Goal: Navigation & Orientation: Find specific page/section

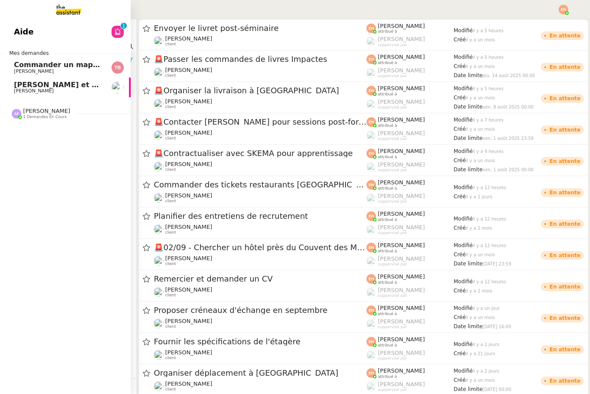
click at [30, 68] on span "Commander un mapping pour ACORA" at bounding box center [87, 65] width 146 height 8
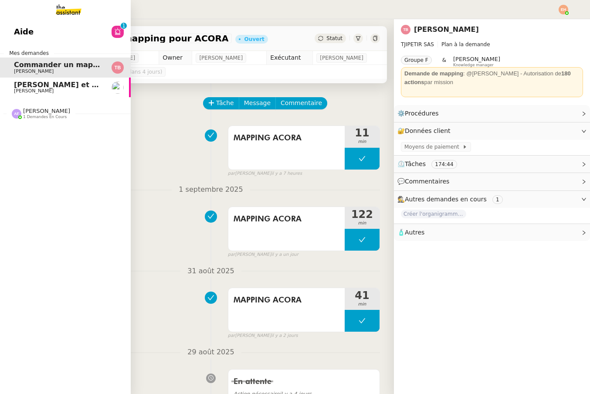
click at [43, 82] on span "[PERSON_NAME] et analyser les candidatures LinkedIn" at bounding box center [121, 85] width 215 height 8
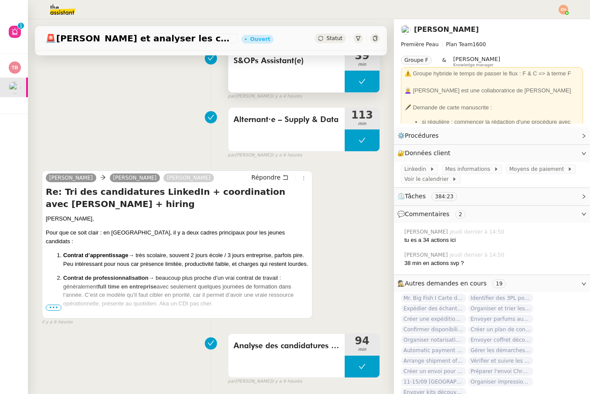
scroll to position [109, 0]
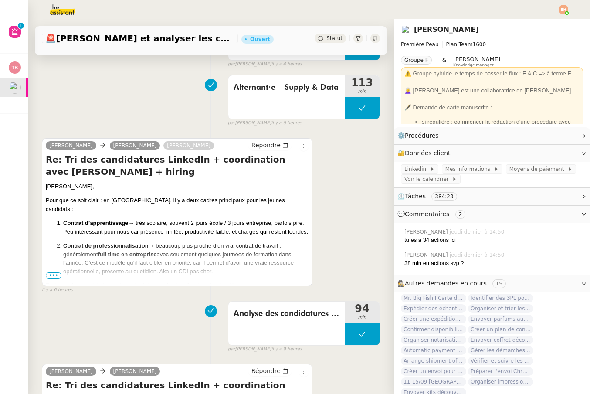
click at [55, 276] on span "•••" at bounding box center [54, 275] width 16 height 6
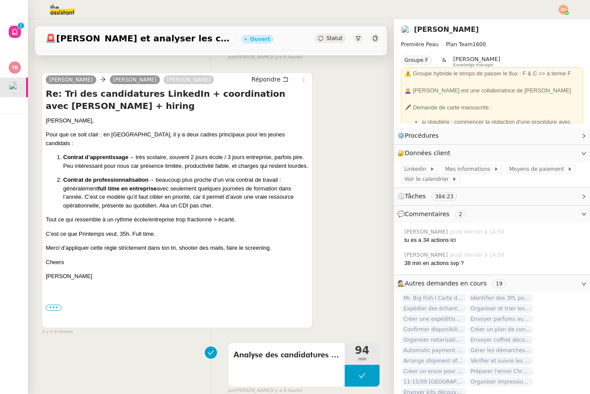
scroll to position [174, 0]
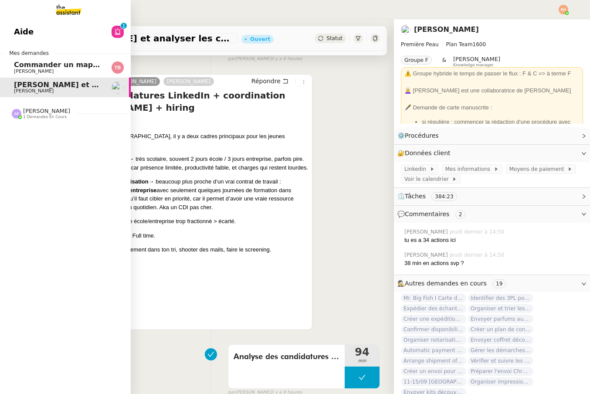
click at [26, 75] on link "Commander un mapping pour ACORA [PERSON_NAME]" at bounding box center [65, 68] width 131 height 20
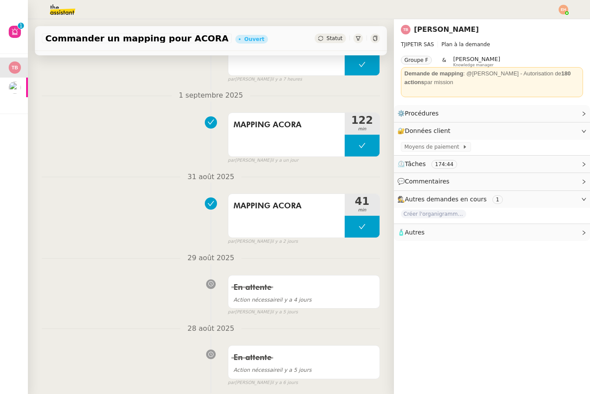
scroll to position [58, 0]
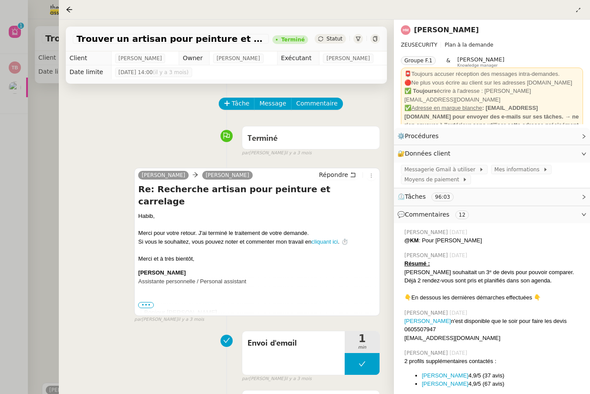
click at [34, 117] on div at bounding box center [295, 197] width 590 height 394
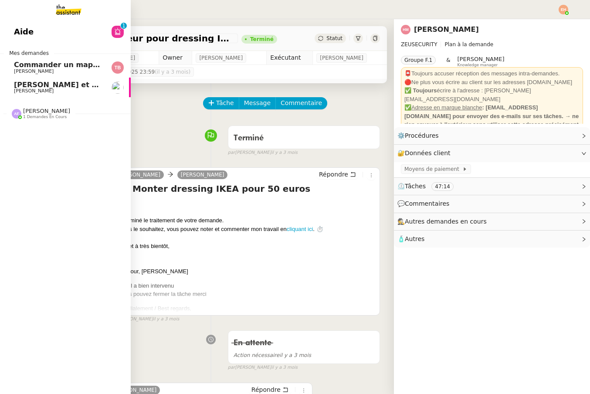
click at [31, 73] on span "[PERSON_NAME]" at bounding box center [34, 71] width 40 height 6
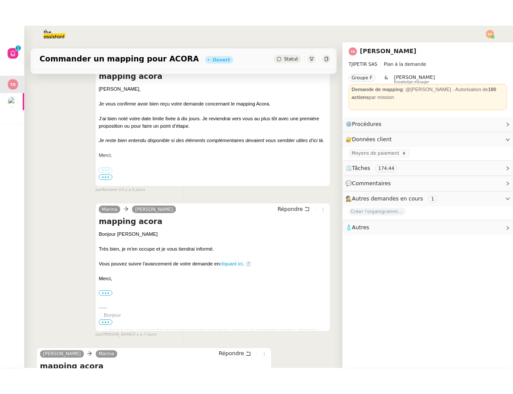
scroll to position [651, 0]
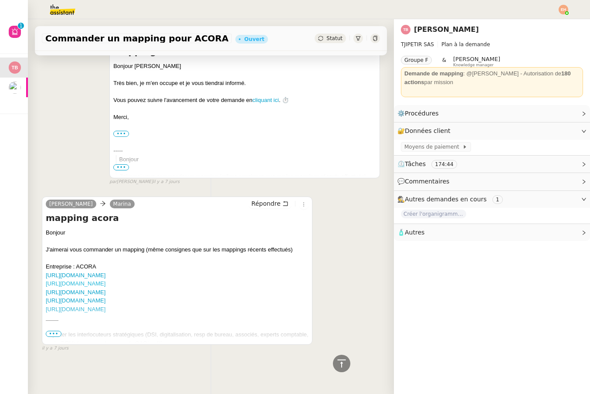
click at [106, 287] on link "[URL][DOMAIN_NAME]" at bounding box center [76, 283] width 60 height 7
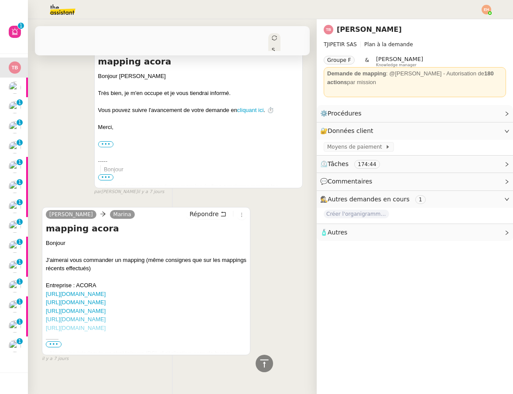
click at [93, 325] on link "[URL][DOMAIN_NAME]" at bounding box center [76, 328] width 60 height 7
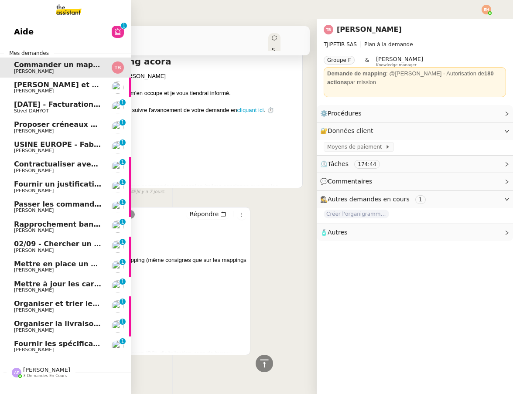
click at [76, 89] on span "[PERSON_NAME]" at bounding box center [58, 91] width 88 height 5
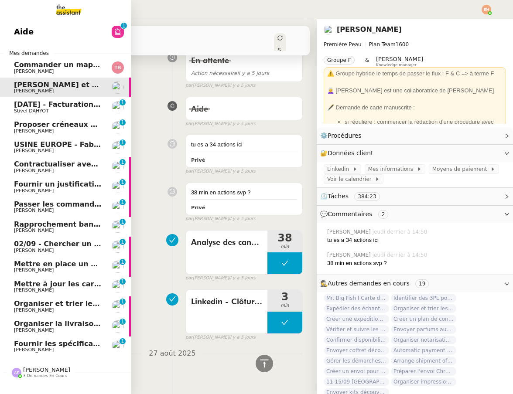
scroll to position [715, 0]
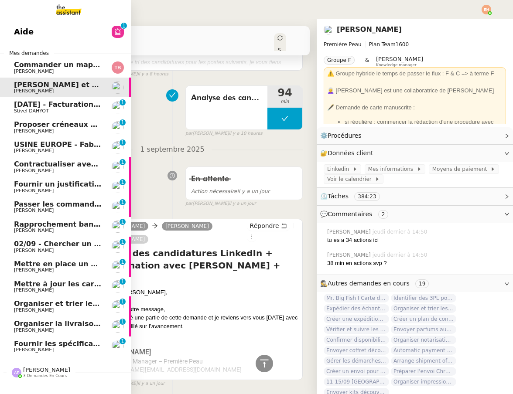
click at [70, 110] on span "Stivel DAHYOT" at bounding box center [58, 111] width 88 height 5
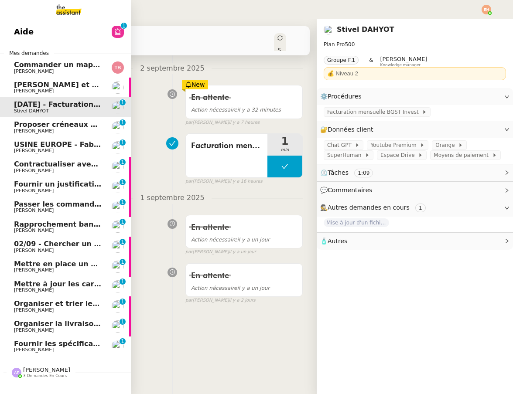
click at [70, 122] on span "Proposer créneaux d'échange en septembre" at bounding box center [101, 124] width 174 height 8
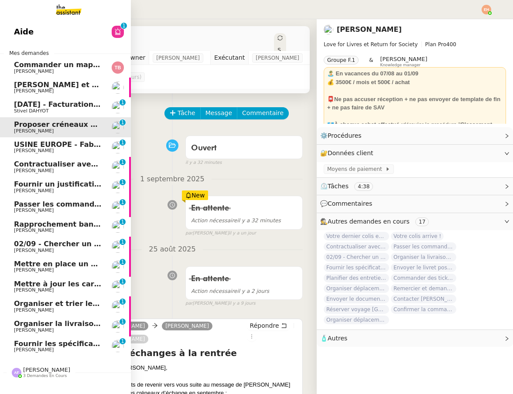
click at [40, 284] on span "Mettre à jour les cartes pro BTP" at bounding box center [77, 284] width 126 height 8
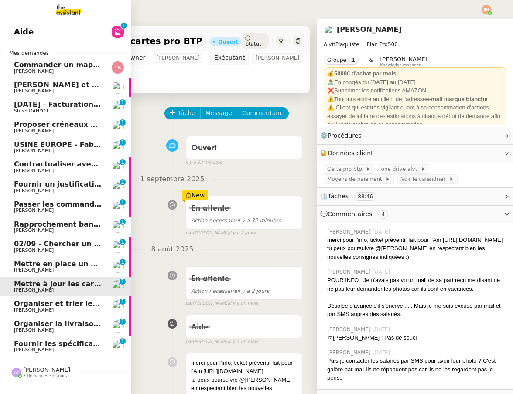
click at [42, 308] on span "[PERSON_NAME]" at bounding box center [34, 310] width 40 height 6
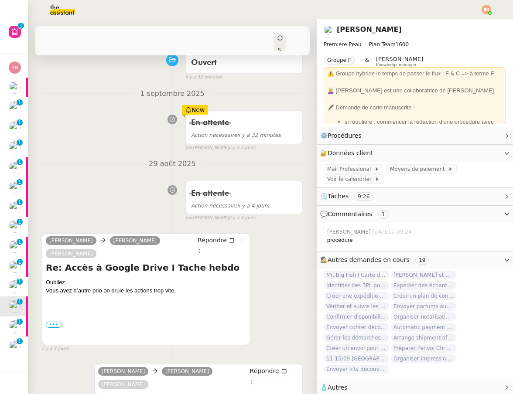
scroll to position [142, 0]
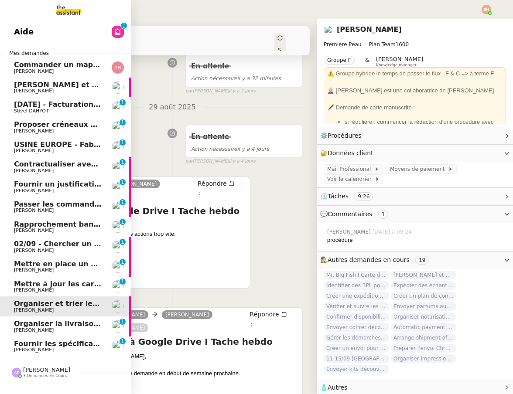
click at [49, 319] on link "Organiser la livraison à Manosque [PERSON_NAME] MAS 0 1 2 3 4 5 6 7 8 9" at bounding box center [65, 327] width 131 height 20
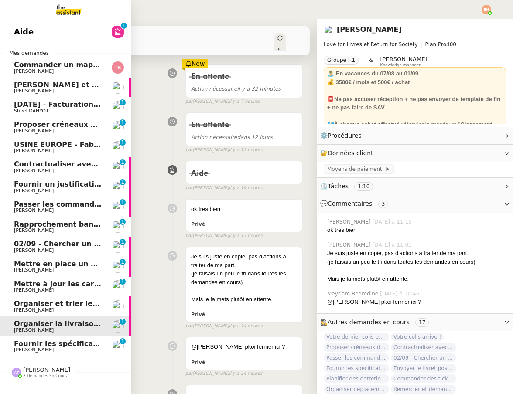
click at [59, 303] on span "Organiser et trier les documents sur Google Drive" at bounding box center [112, 304] width 197 height 8
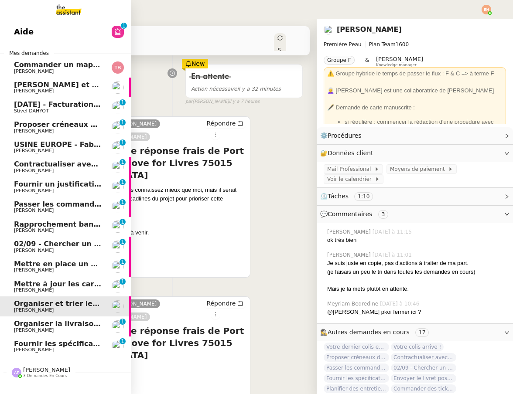
scroll to position [142, 0]
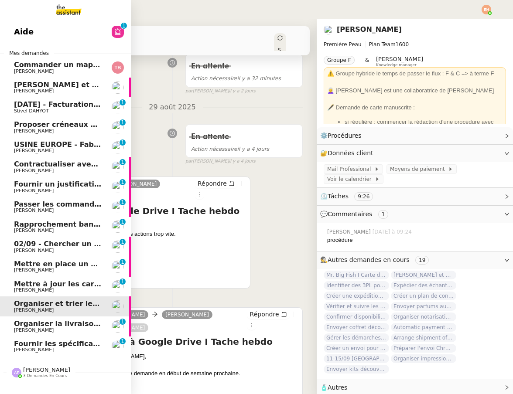
click at [82, 90] on span "[PERSON_NAME]" at bounding box center [58, 91] width 88 height 5
